Goal: Find specific page/section: Find specific page/section

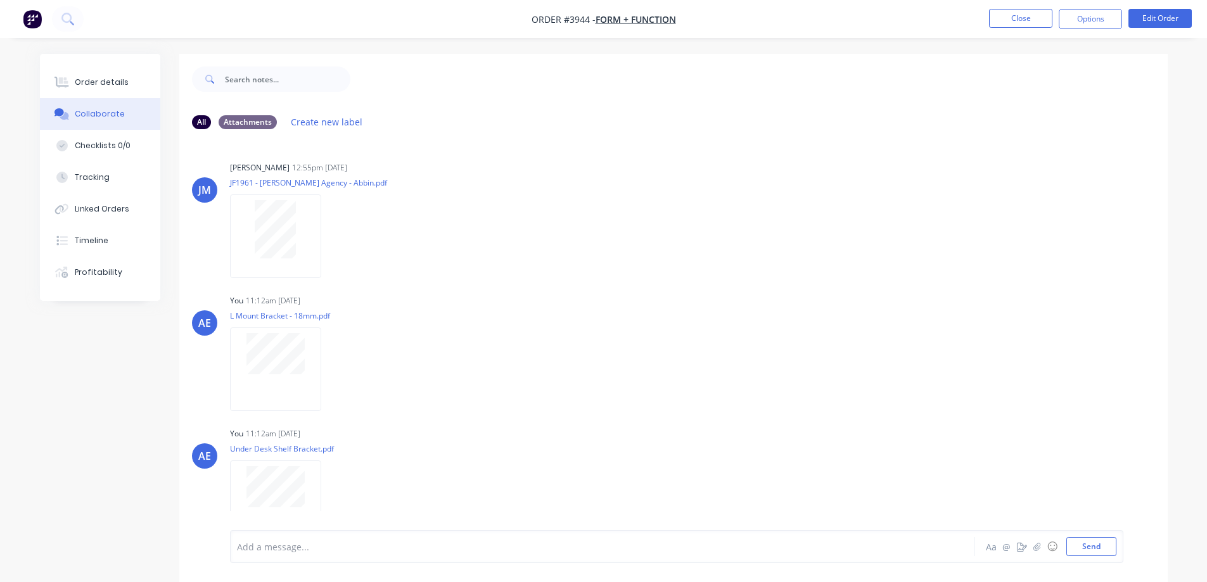
scroll to position [20, 0]
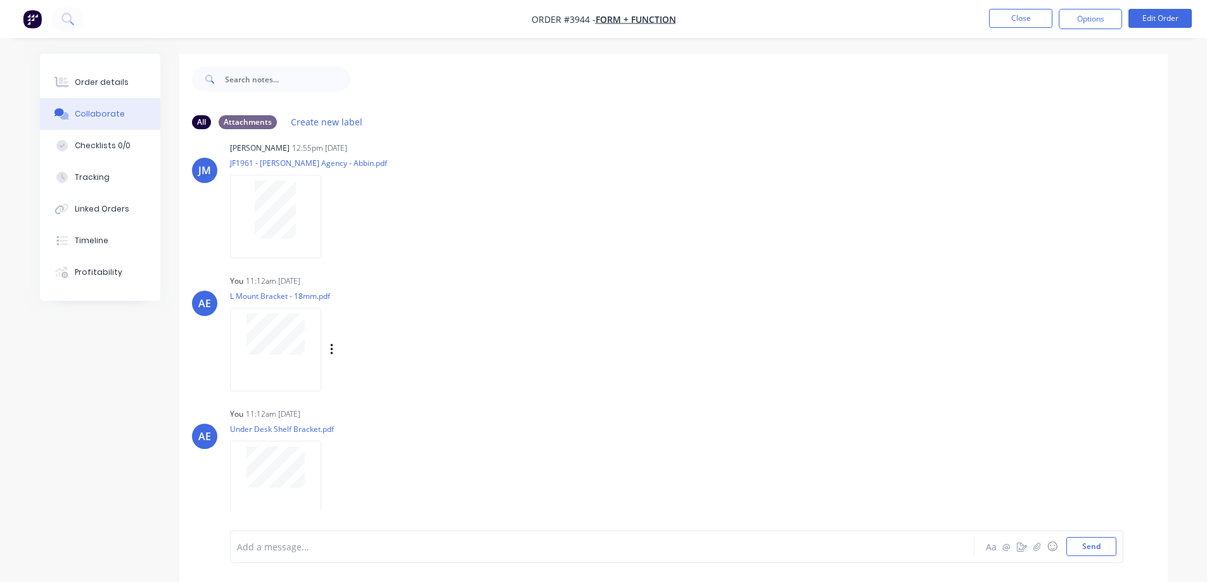
drag, startPoint x: 644, startPoint y: 351, endPoint x: 600, endPoint y: 333, distance: 48.4
click at [644, 351] on div "AE You 11:12am [DATE] L Mount Bracket - 18mm.pdf Labels Download Delete" at bounding box center [673, 329] width 989 height 114
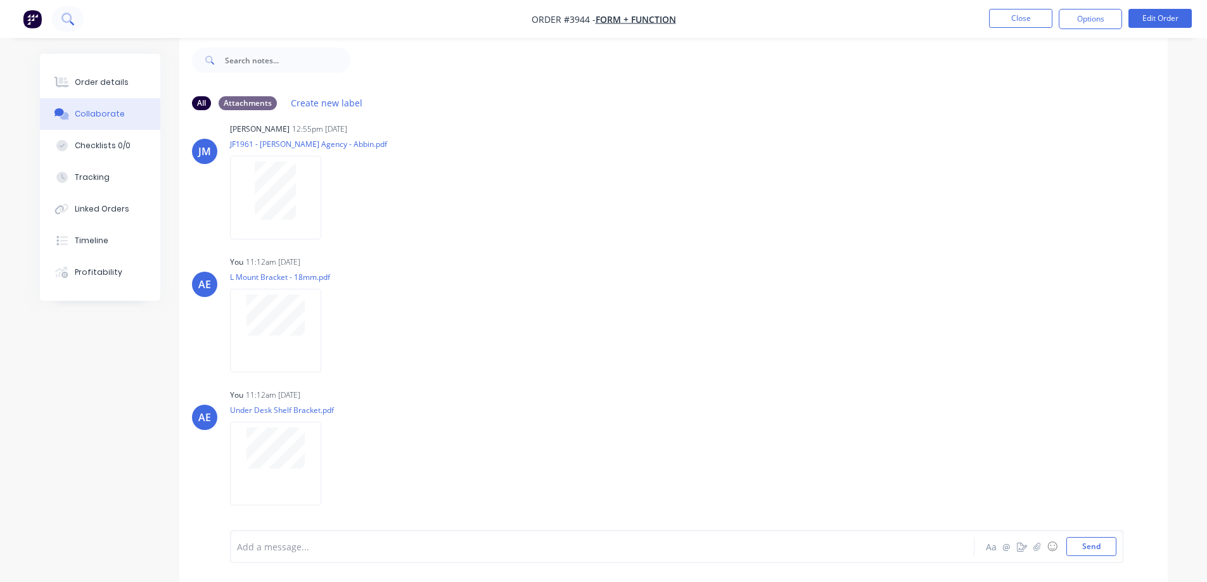
click at [63, 18] on icon at bounding box center [67, 19] width 12 height 12
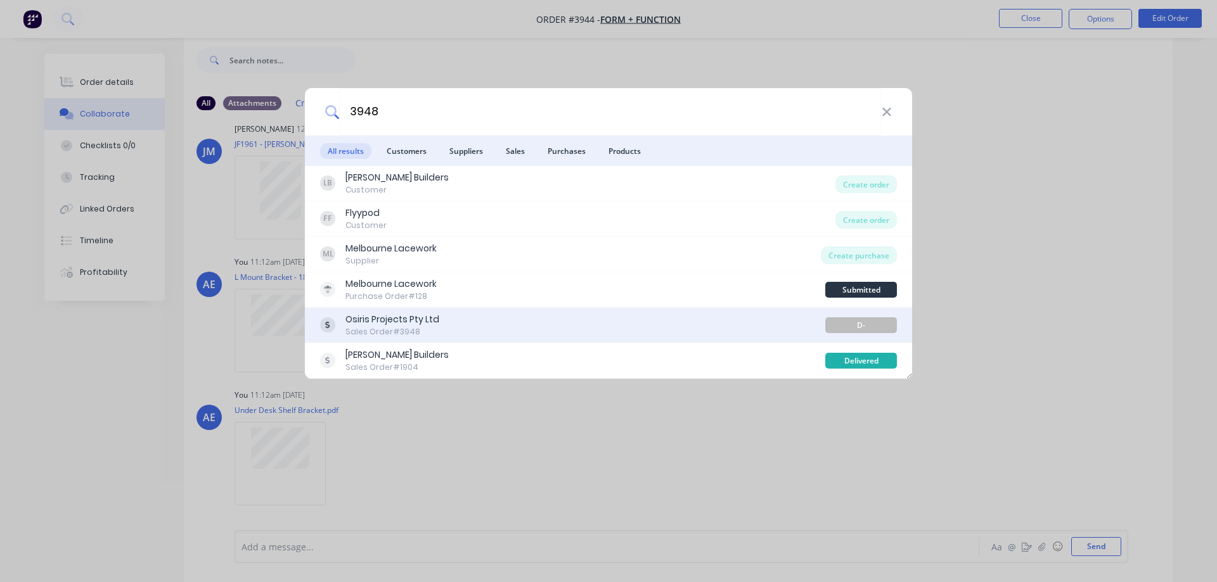
type input "3948"
click at [405, 328] on div "Sales Order #3948" at bounding box center [392, 331] width 94 height 11
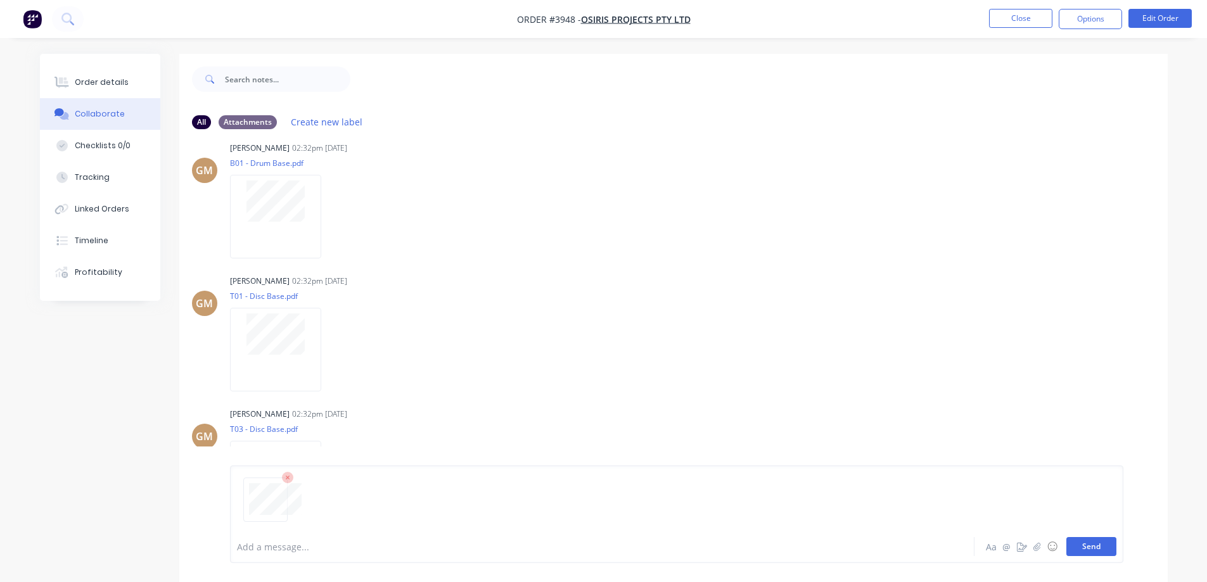
click at [1094, 550] on button "Send" at bounding box center [1092, 546] width 50 height 19
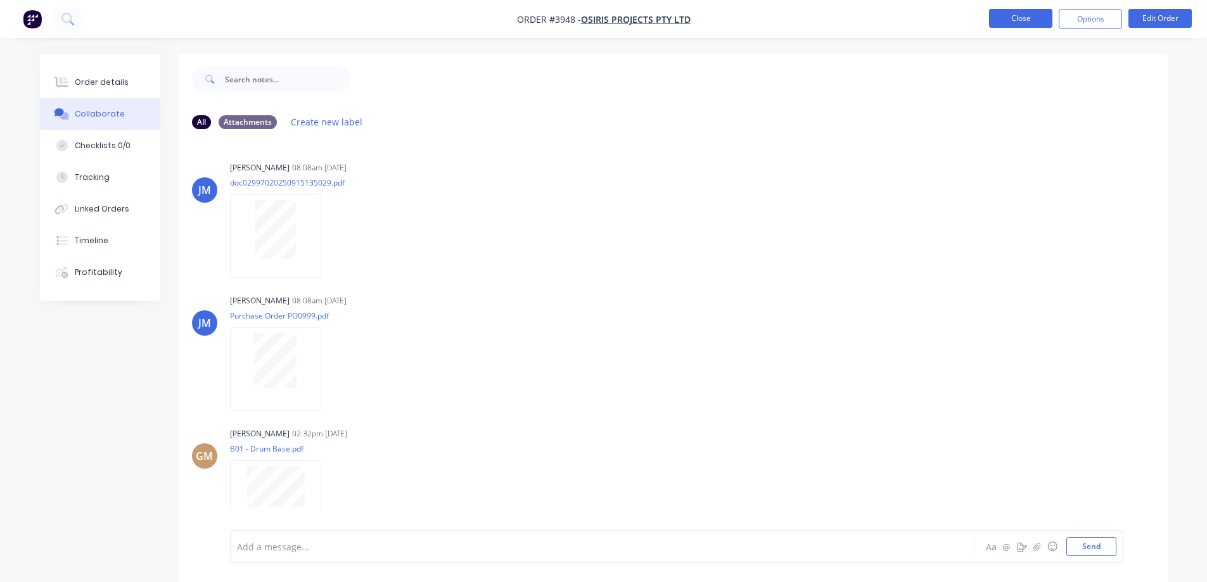
click at [1011, 24] on button "Close" at bounding box center [1020, 18] width 63 height 19
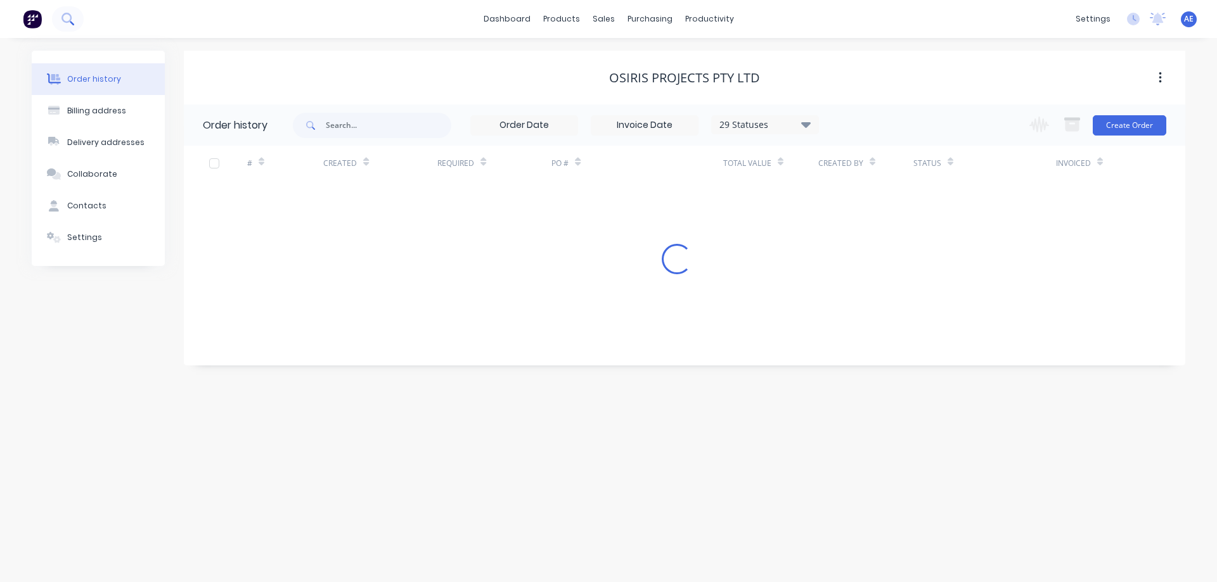
click at [67, 23] on icon at bounding box center [67, 19] width 12 height 12
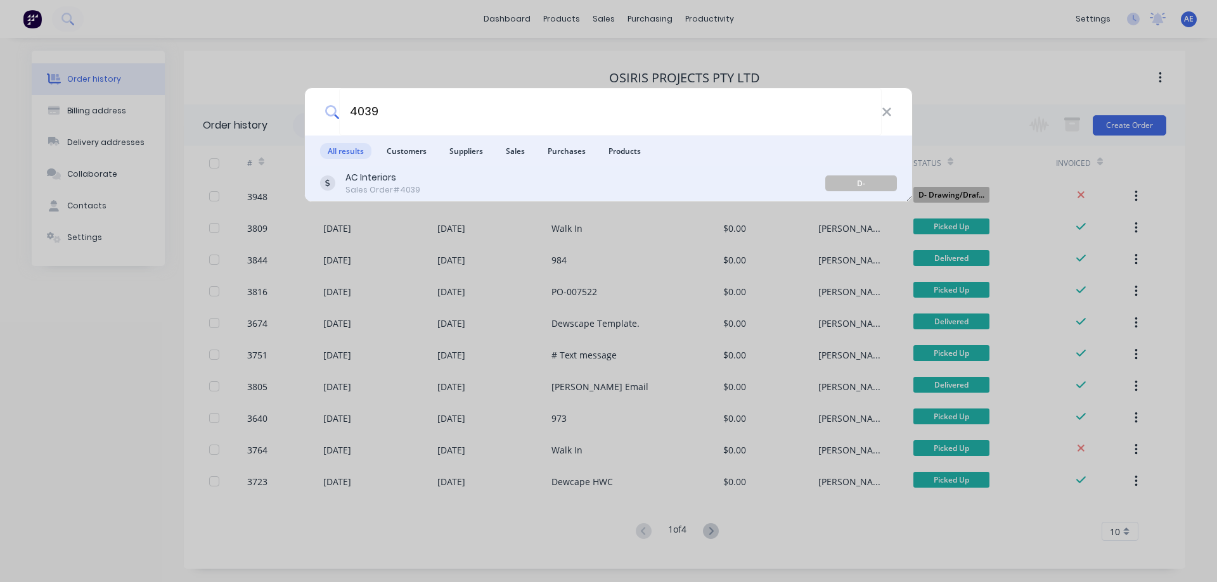
type input "4039"
click at [391, 184] on div "Sales Order #4039" at bounding box center [382, 189] width 75 height 11
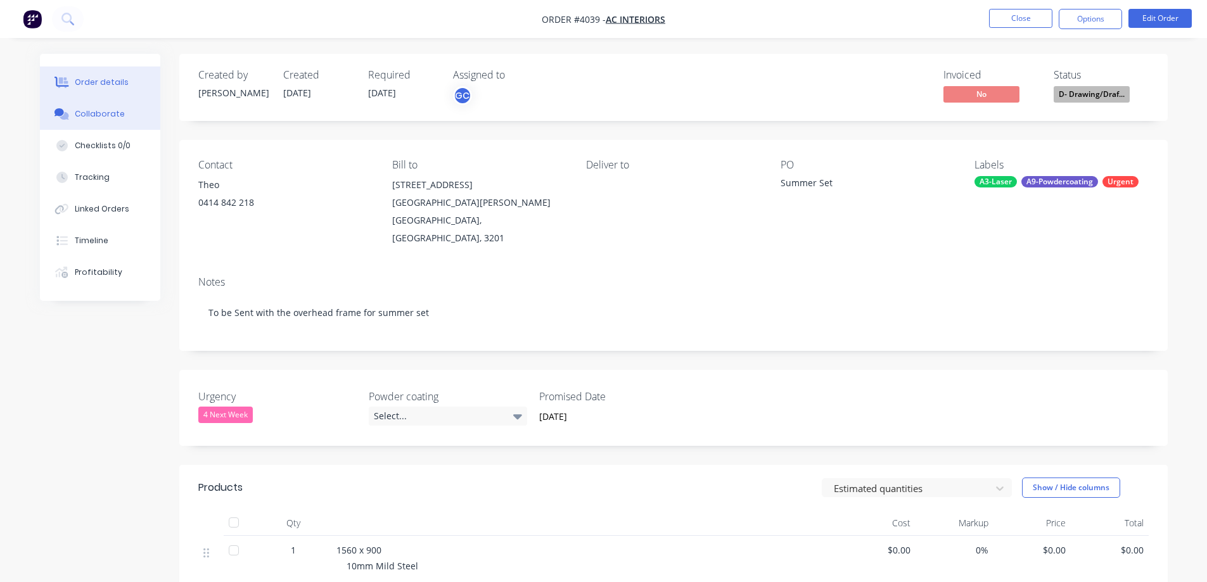
click at [94, 115] on div "Collaborate" at bounding box center [100, 113] width 50 height 11
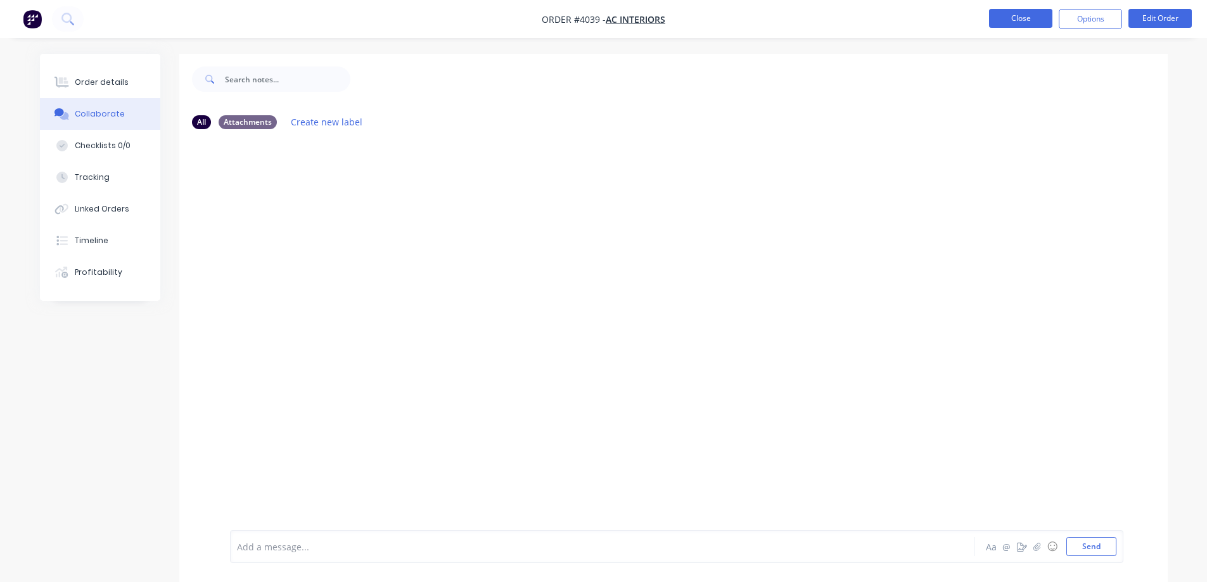
click at [1025, 19] on button "Close" at bounding box center [1020, 18] width 63 height 19
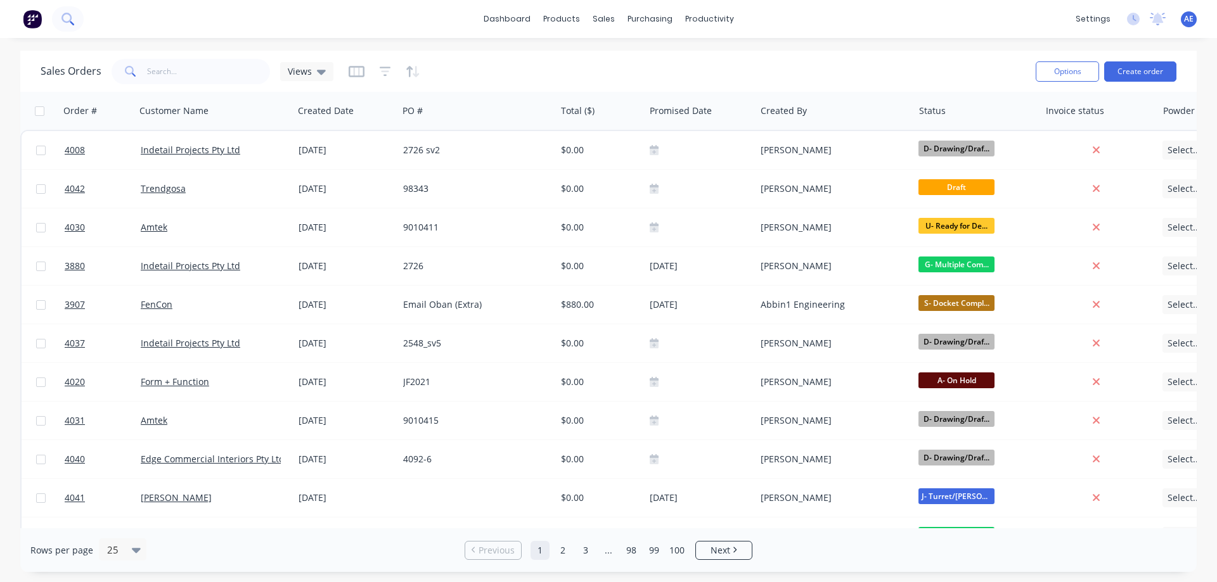
click at [72, 19] on icon at bounding box center [67, 19] width 12 height 12
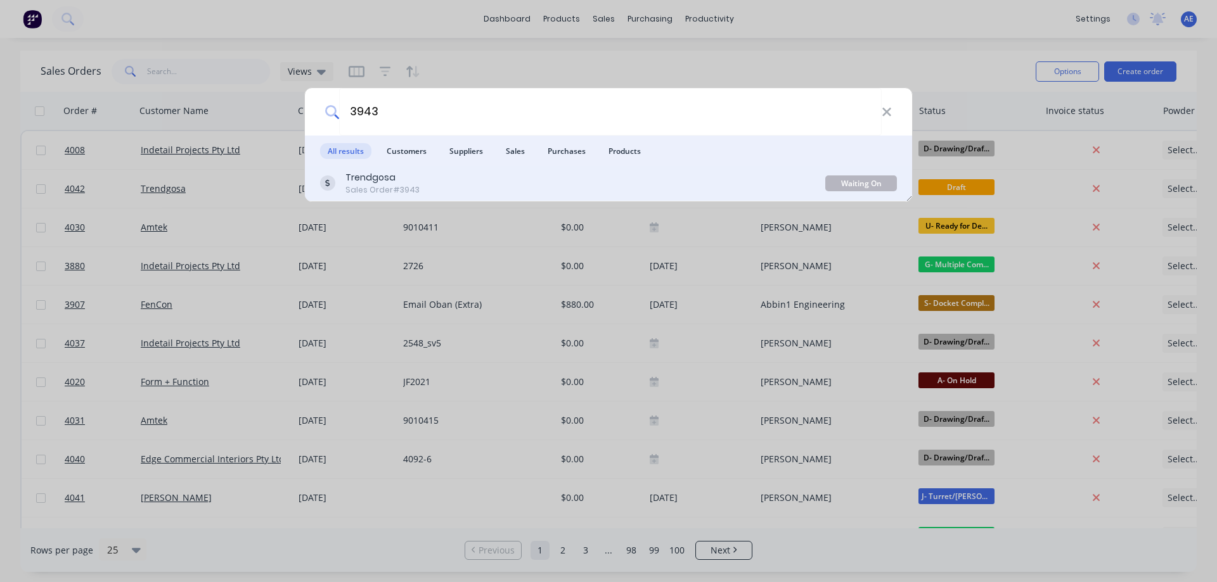
type input "3943"
click at [371, 184] on div "Sales Order #3943" at bounding box center [382, 189] width 74 height 11
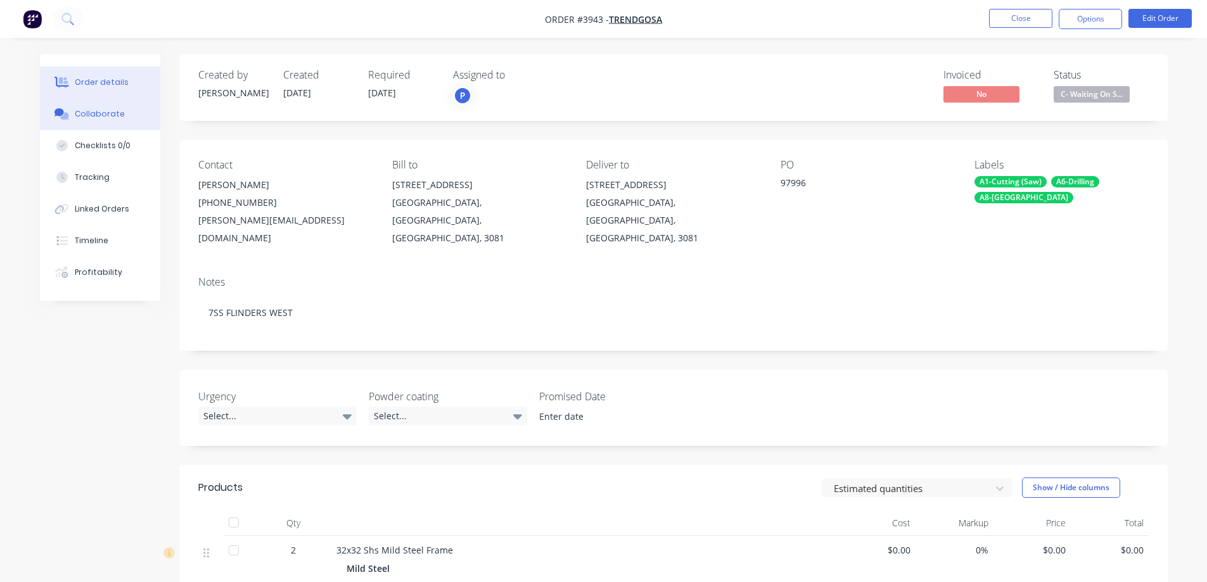
click at [102, 108] on button "Collaborate" at bounding box center [100, 114] width 120 height 32
